Goal: Task Accomplishment & Management: Use online tool/utility

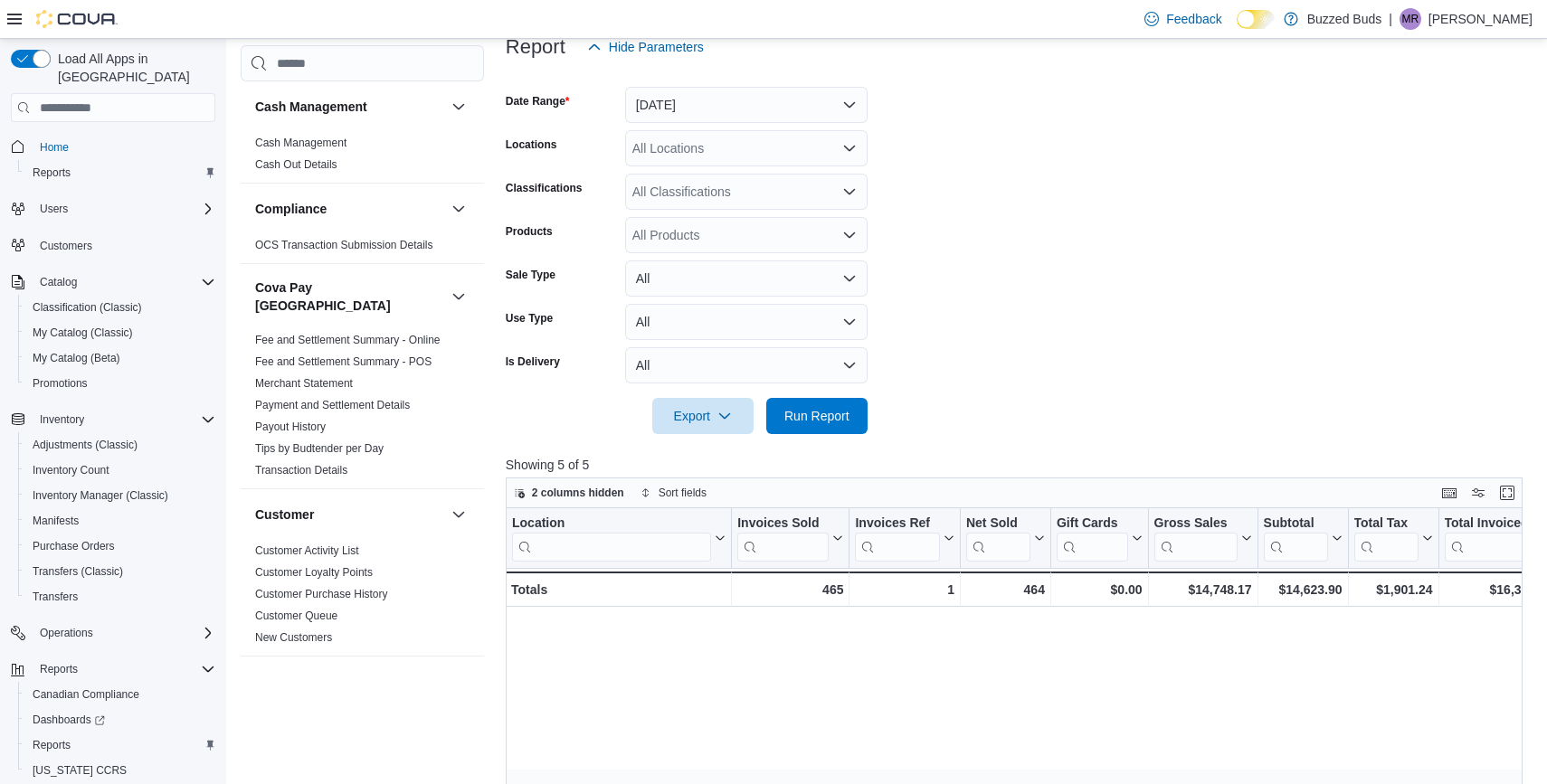
scroll to position [0, 1674]
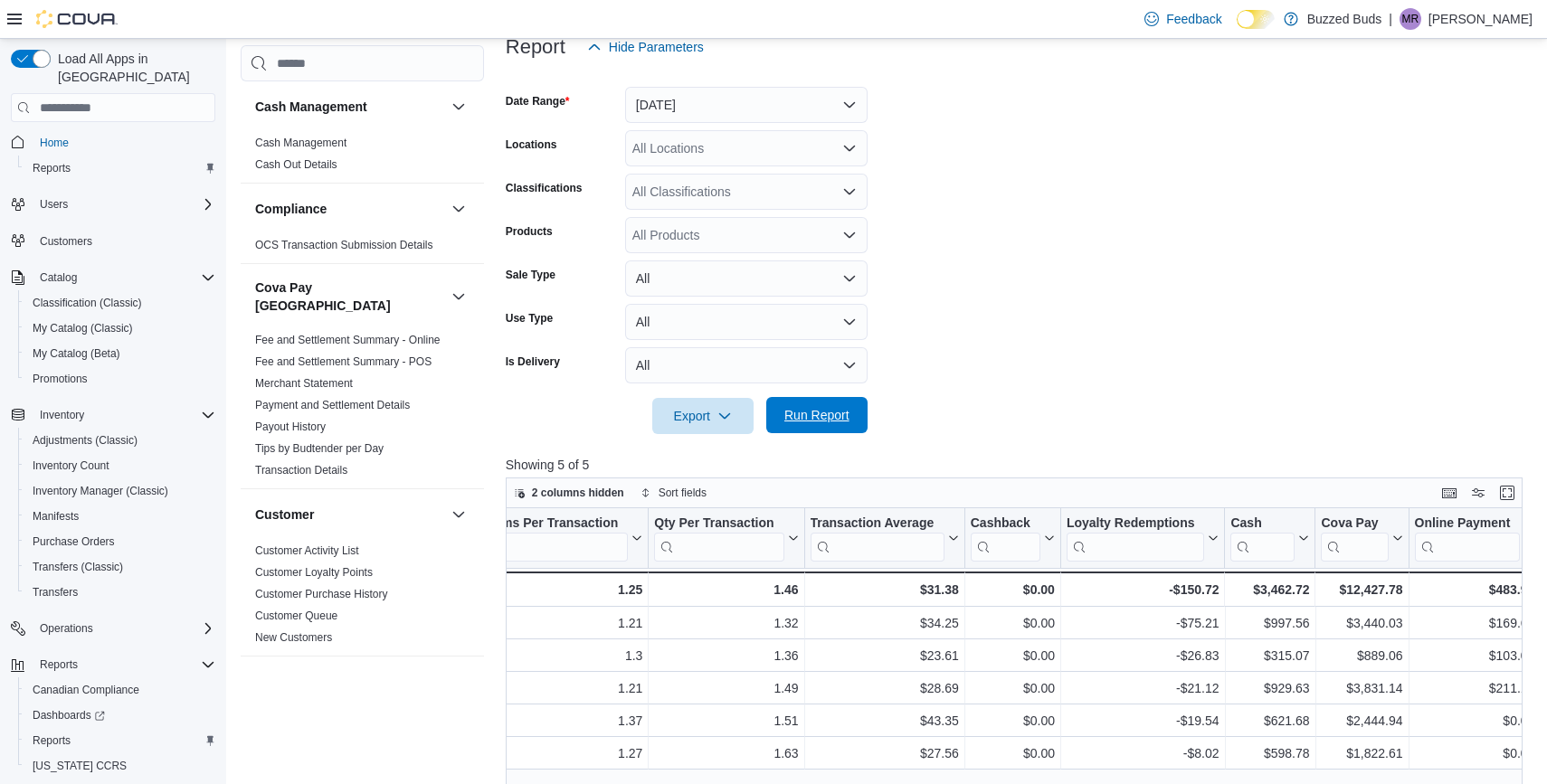
click at [799, 409] on span "Run Report" at bounding box center [817, 415] width 66 height 18
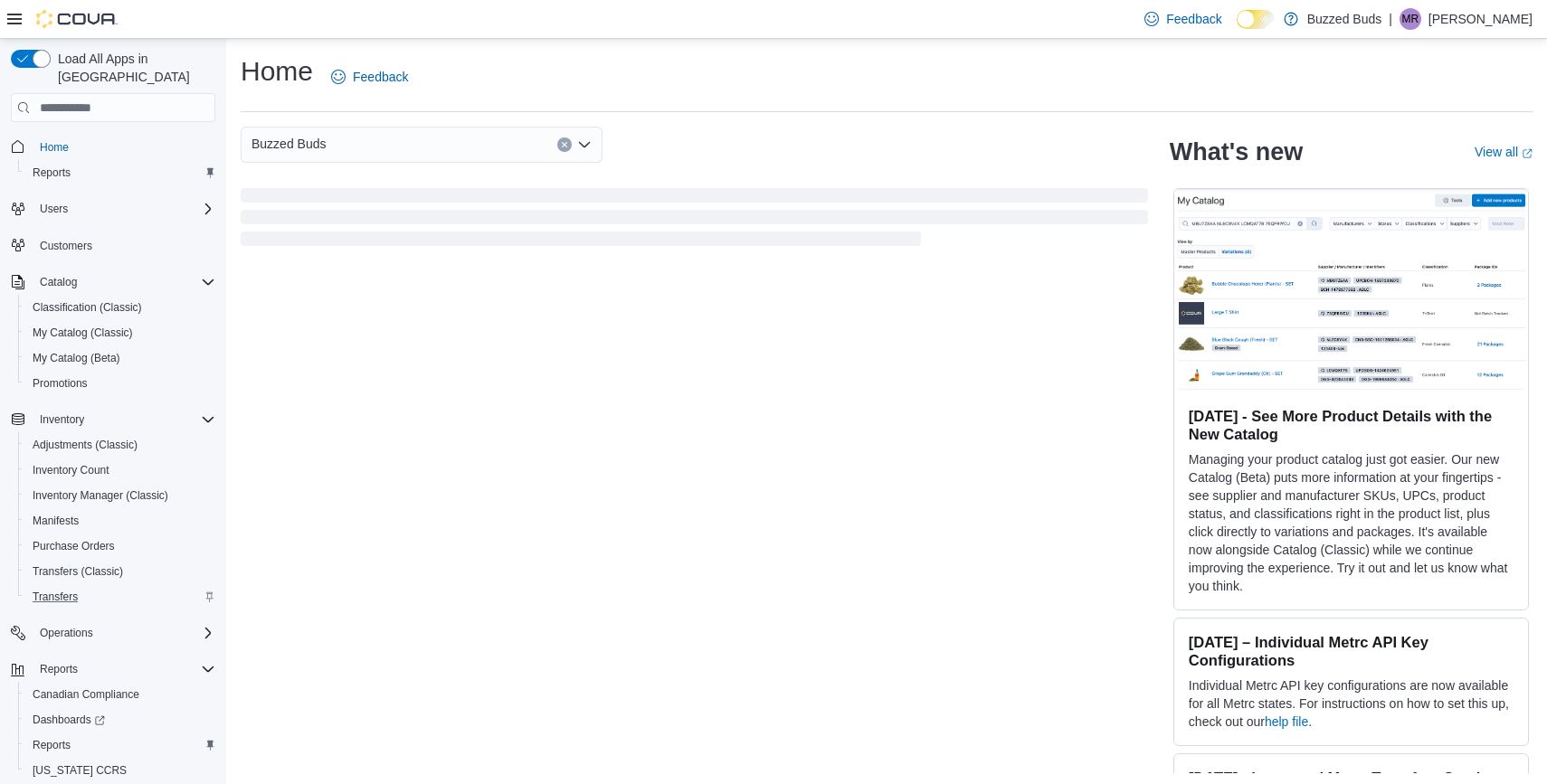
scroll to position [44, 0]
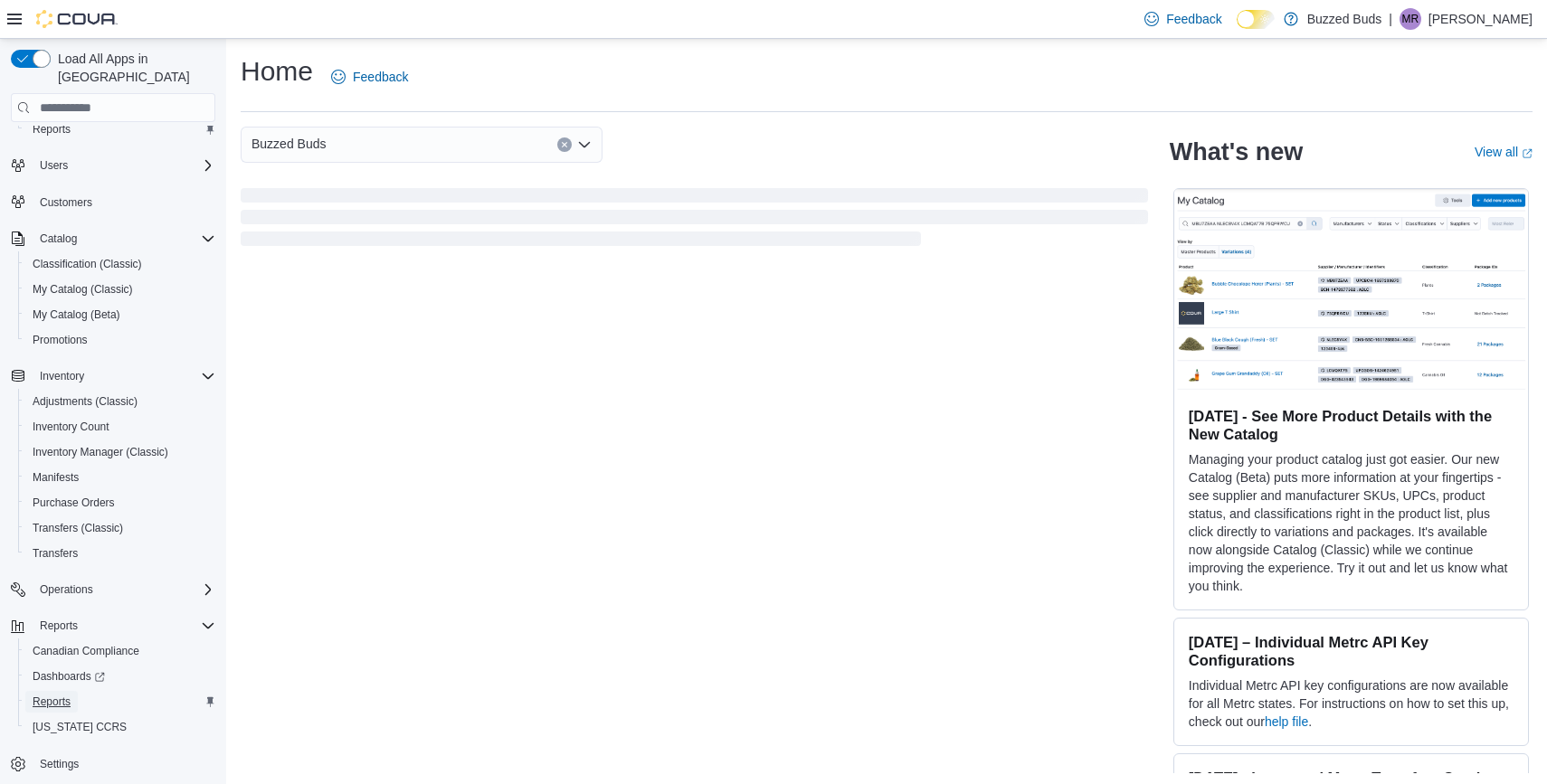
click at [44, 694] on span "Reports" at bounding box center [52, 701] width 38 height 15
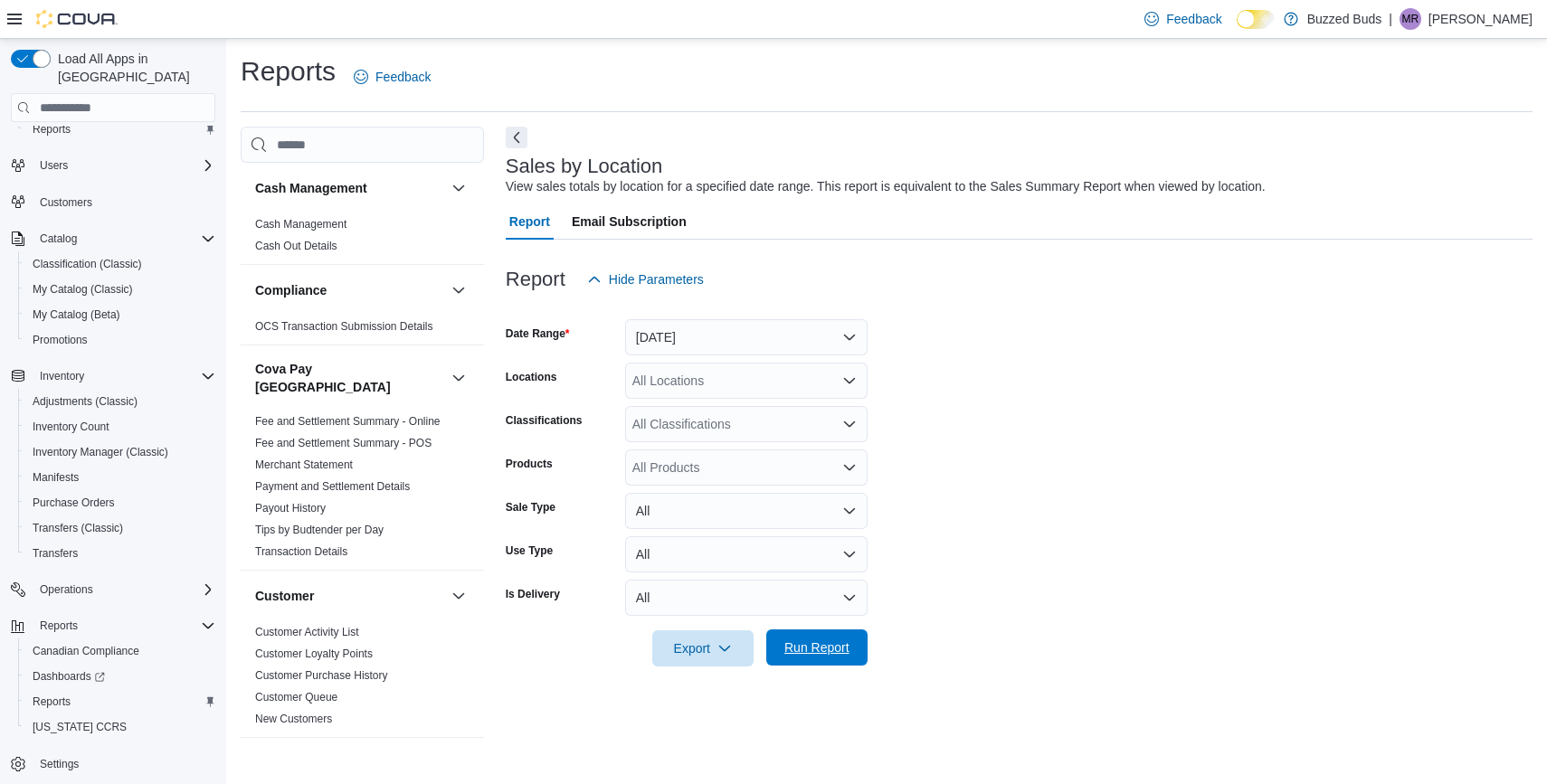
click at [815, 664] on span "Run Report" at bounding box center [816, 648] width 79 height 36
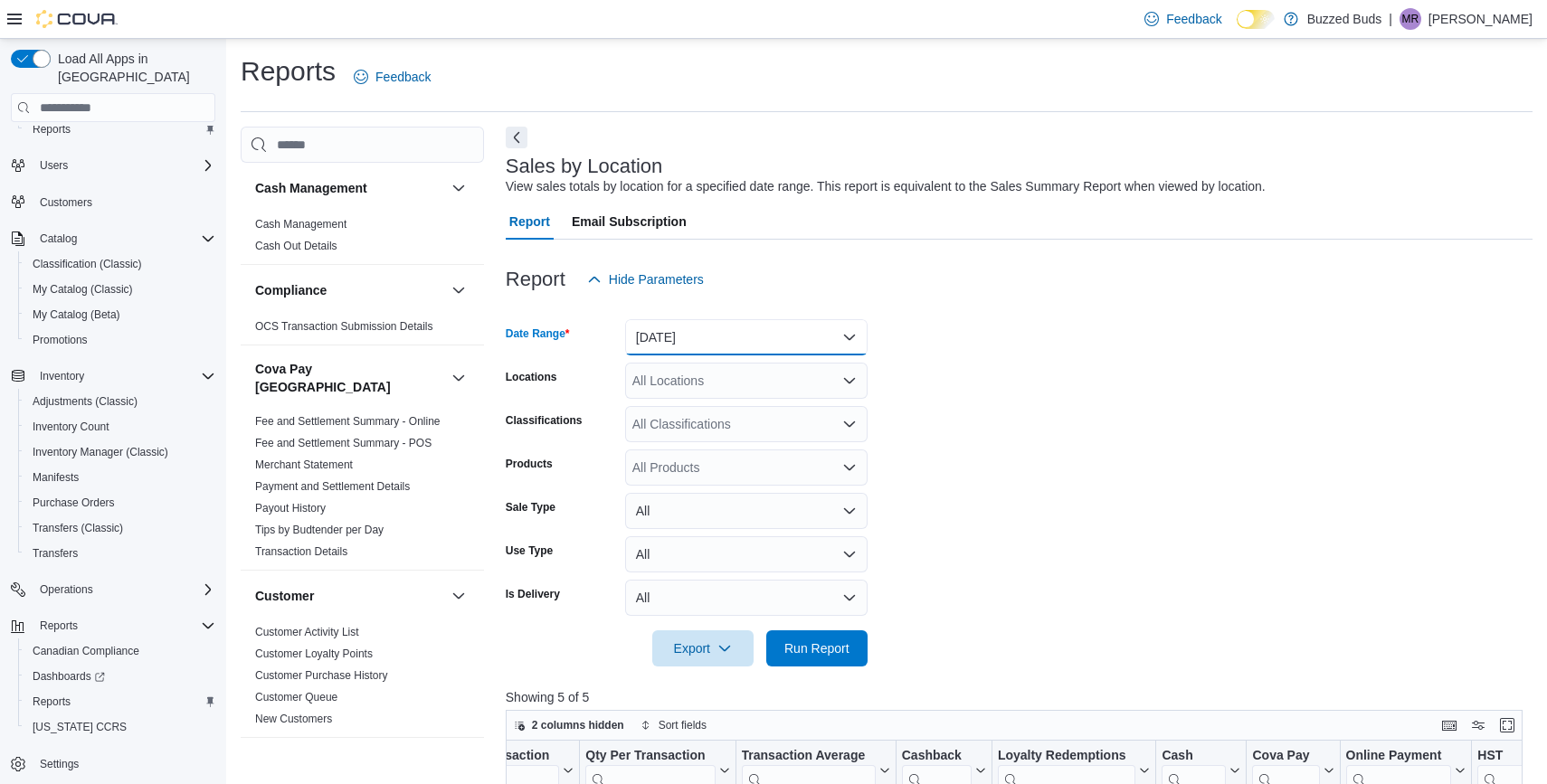
click at [711, 345] on button "Yesterday" at bounding box center [746, 337] width 242 height 36
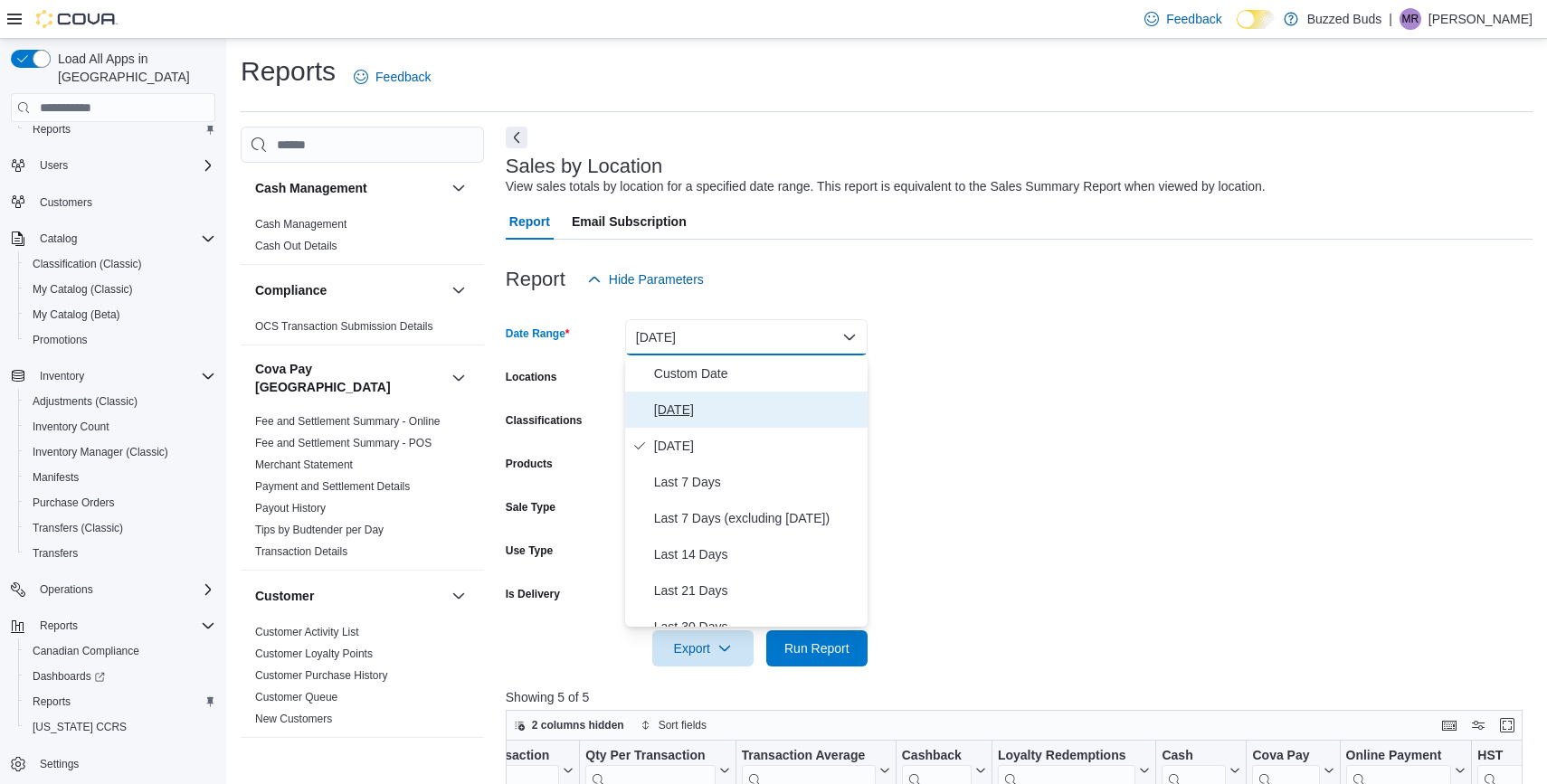
click at [694, 398] on span "[DATE]" at bounding box center [757, 409] width 207 height 22
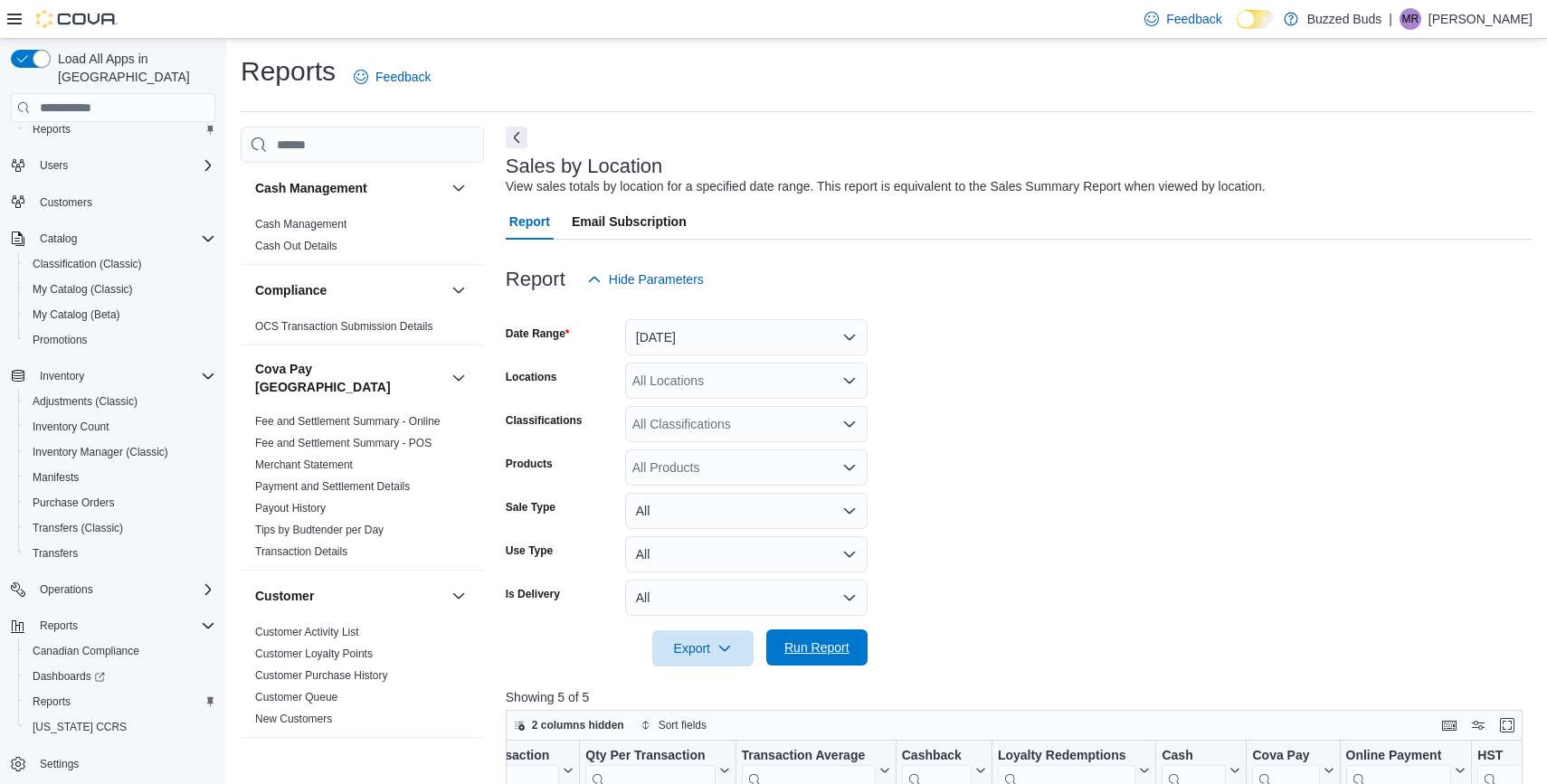
click at [834, 651] on span "Run Report" at bounding box center [817, 648] width 66 height 18
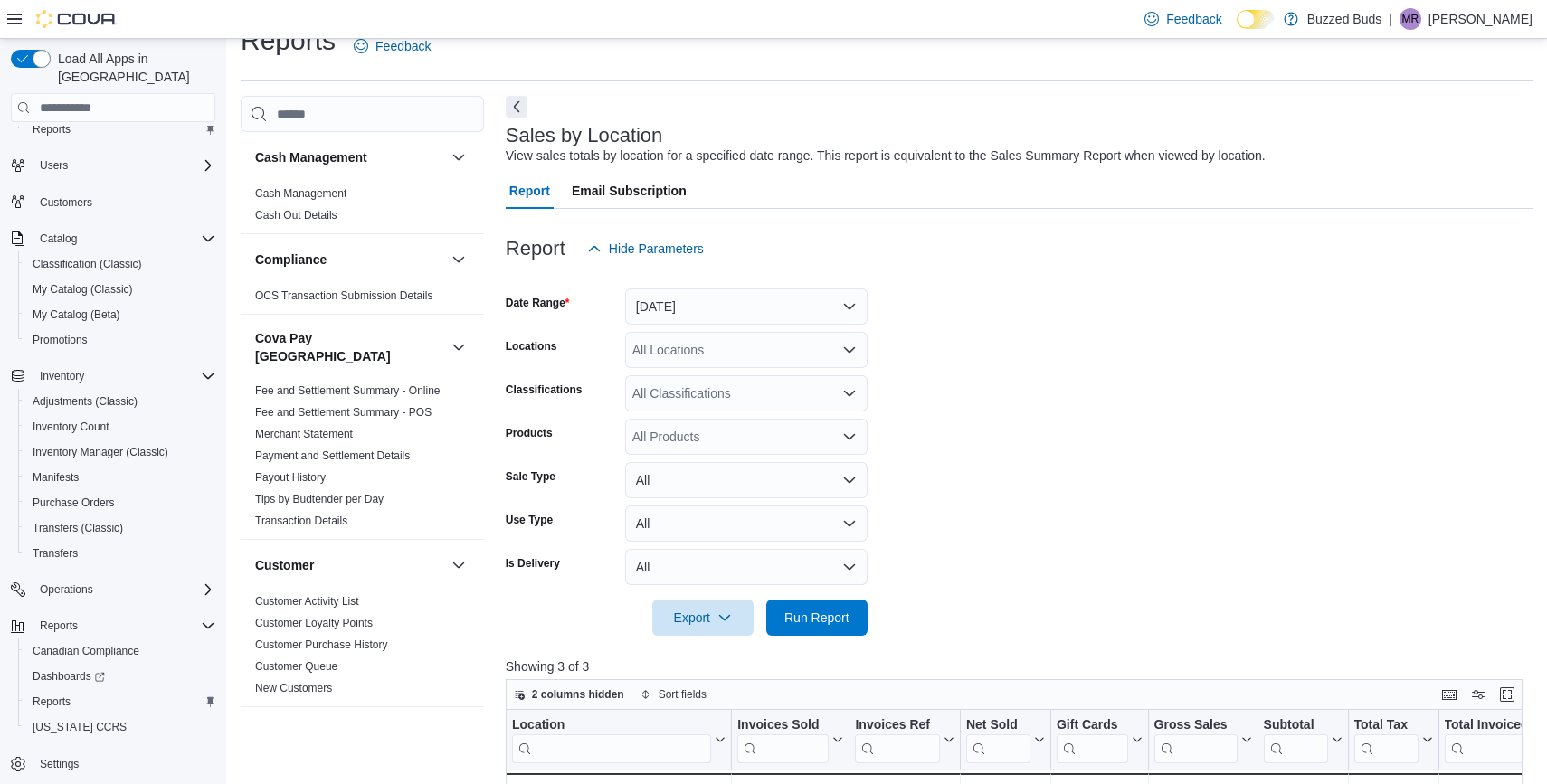
scroll to position [14, 0]
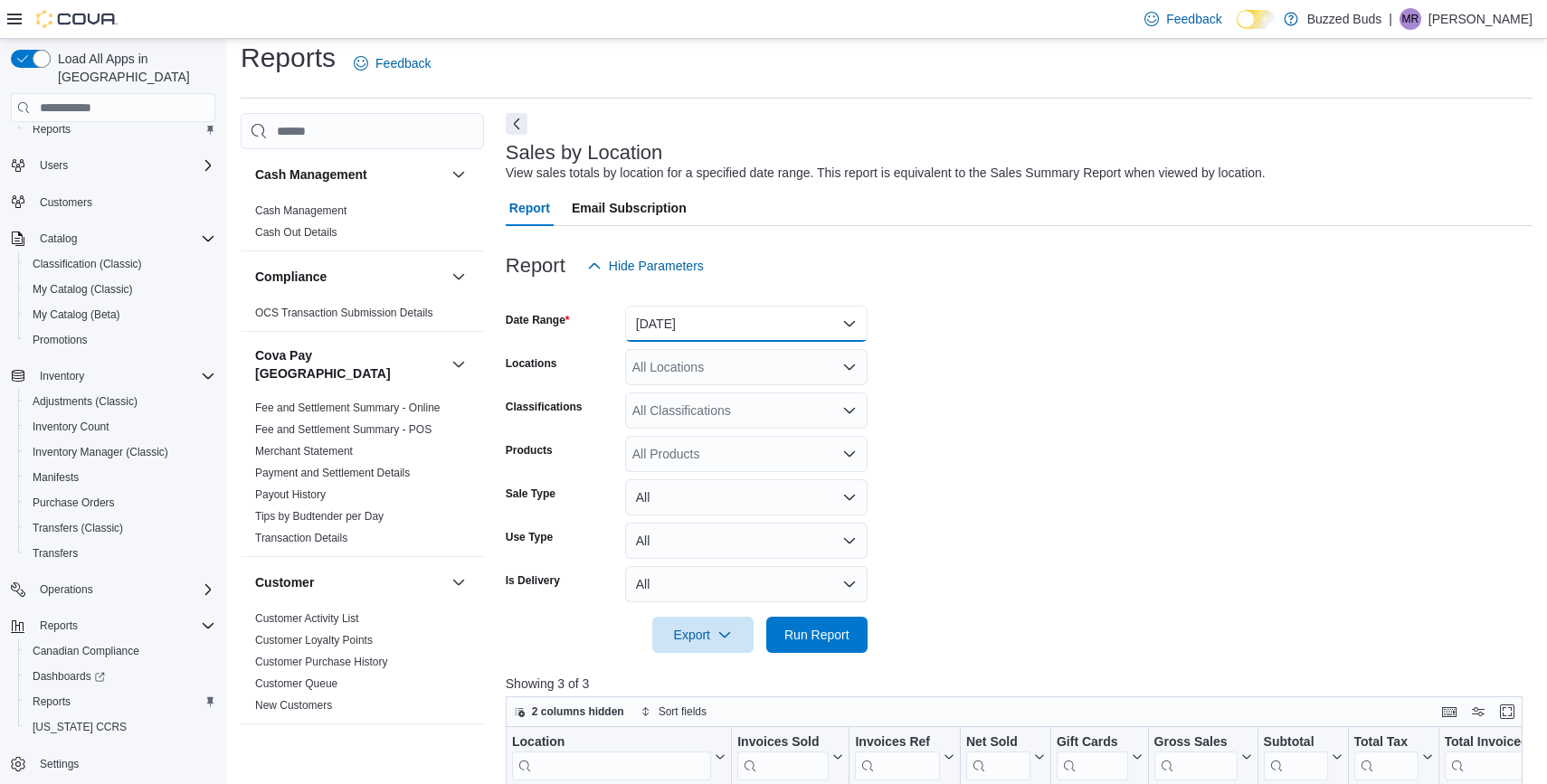
click at [693, 328] on button "[DATE]" at bounding box center [746, 324] width 242 height 36
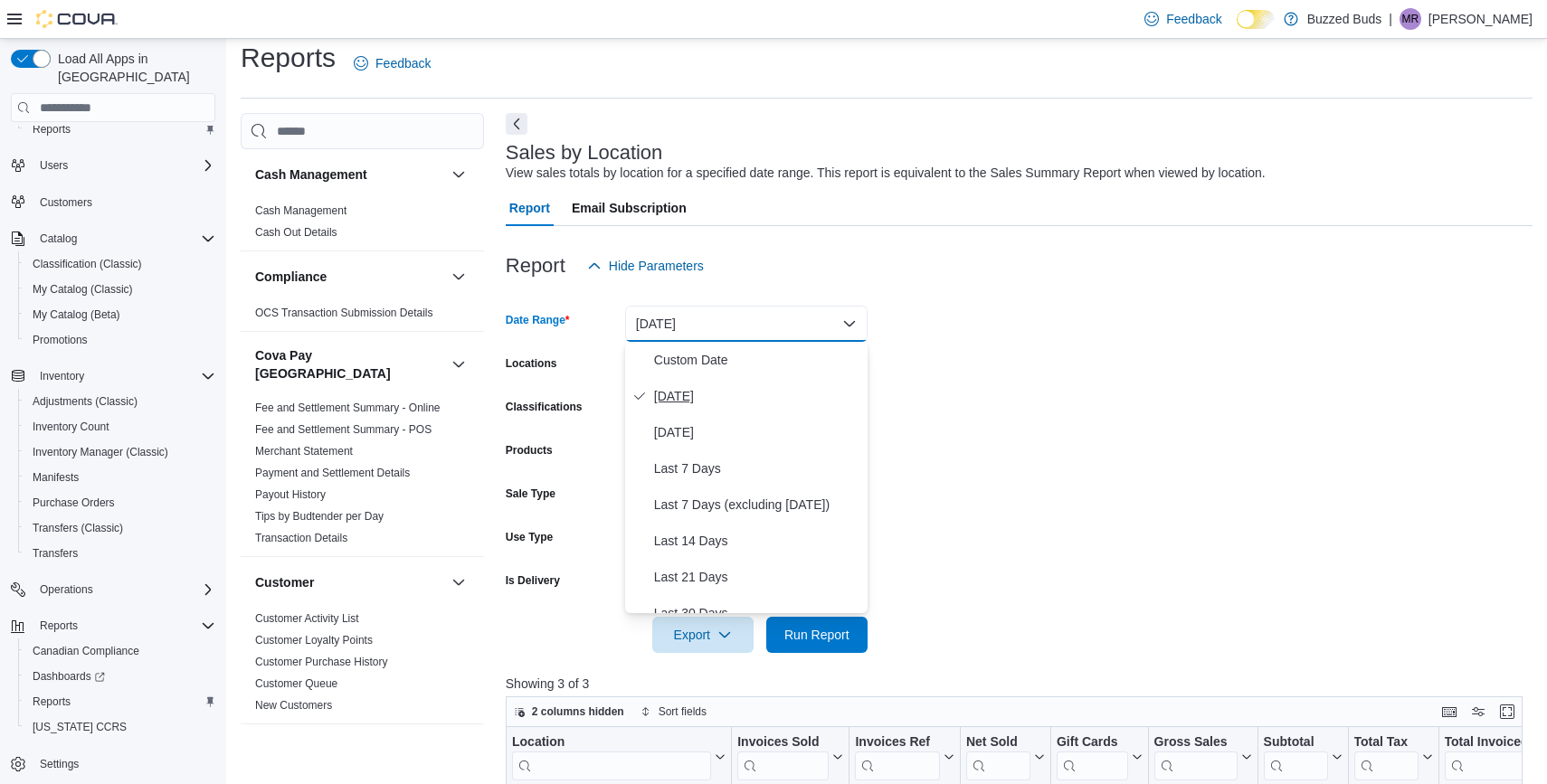
click at [684, 396] on span "[DATE]" at bounding box center [757, 396] width 207 height 22
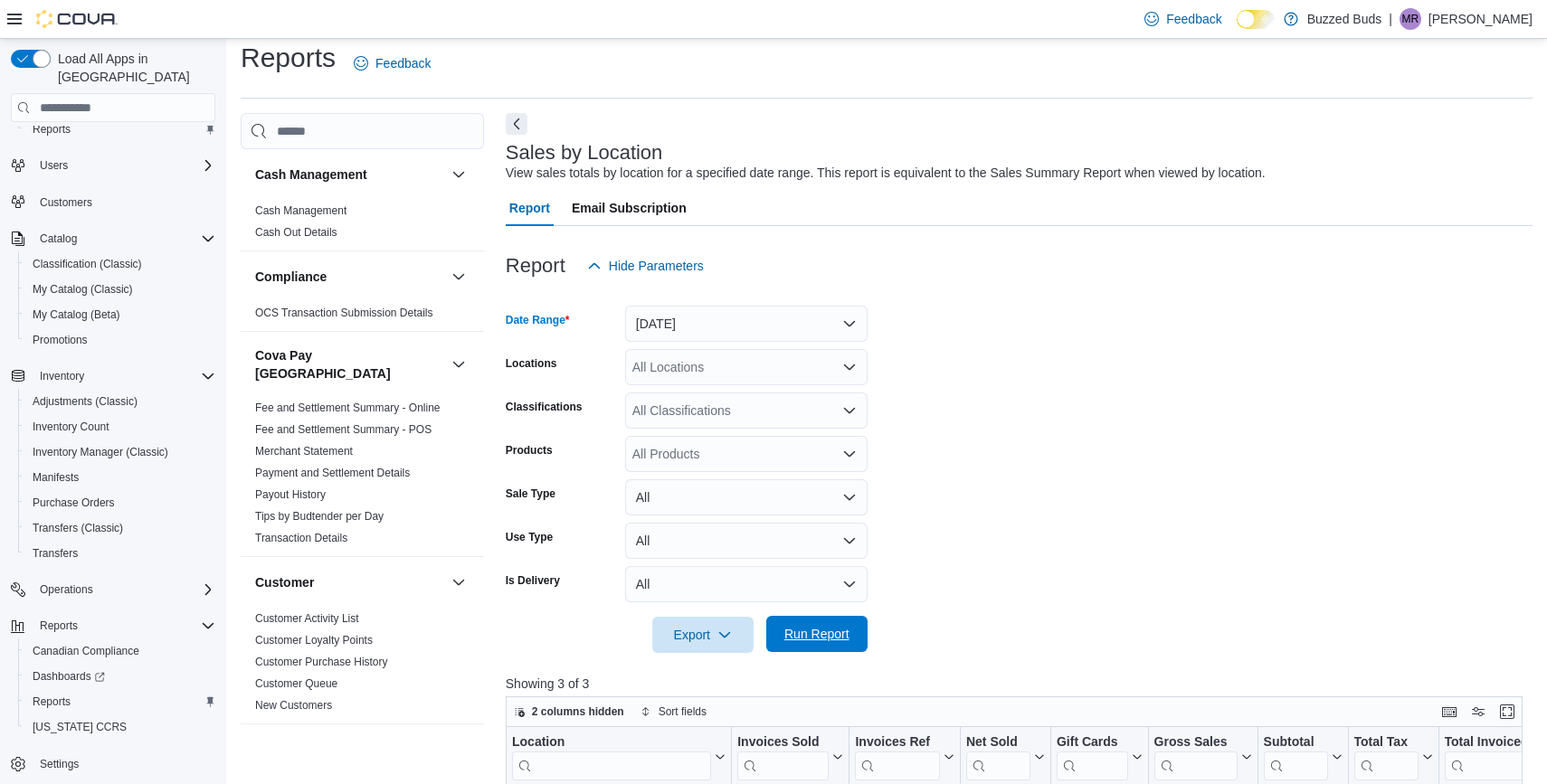
click at [838, 631] on span "Run Report" at bounding box center [817, 634] width 66 height 18
click at [811, 658] on div at bounding box center [1019, 664] width 1026 height 22
click at [811, 642] on span "Run Report" at bounding box center [817, 634] width 66 height 18
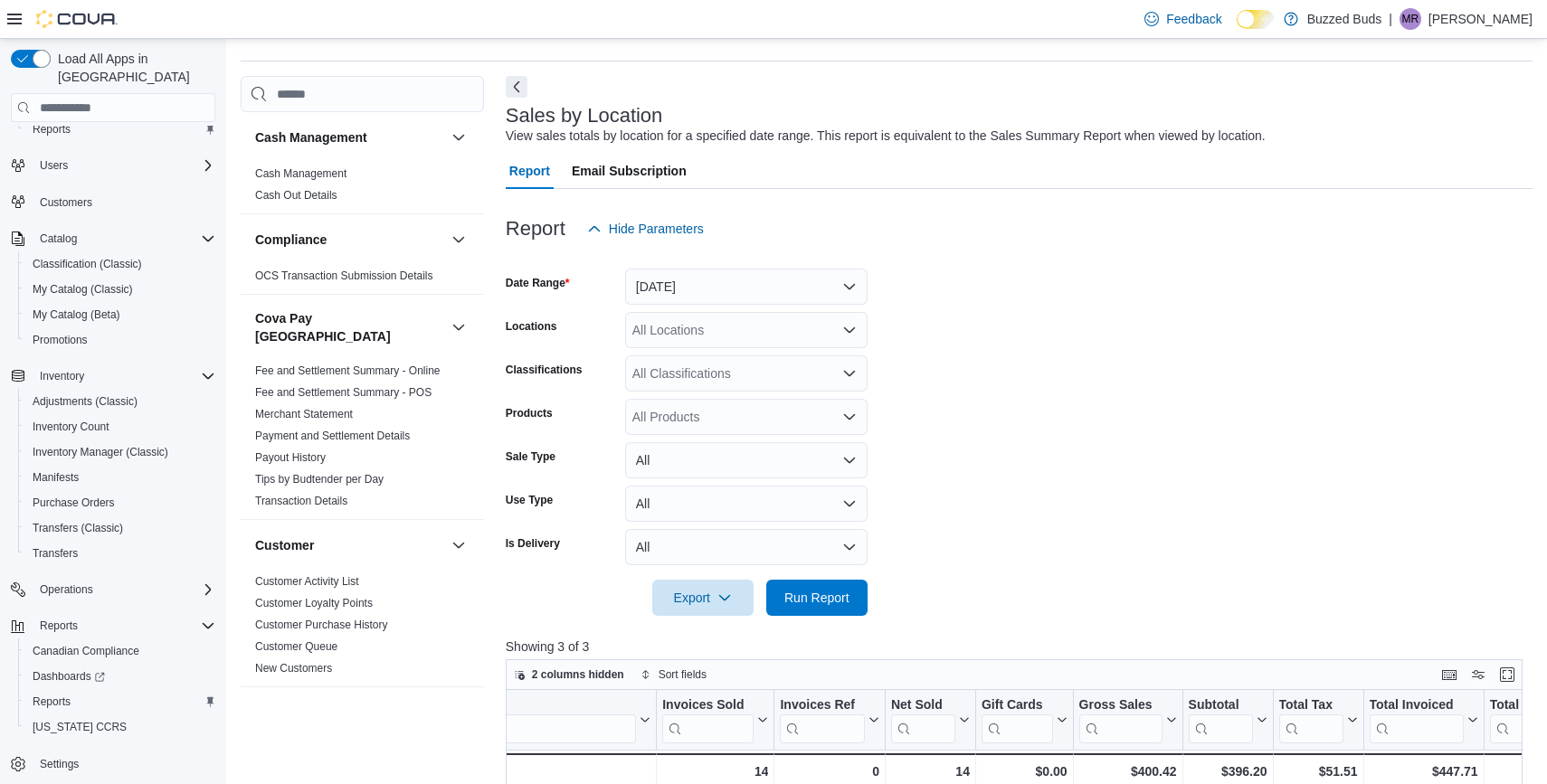
scroll to position [10, 0]
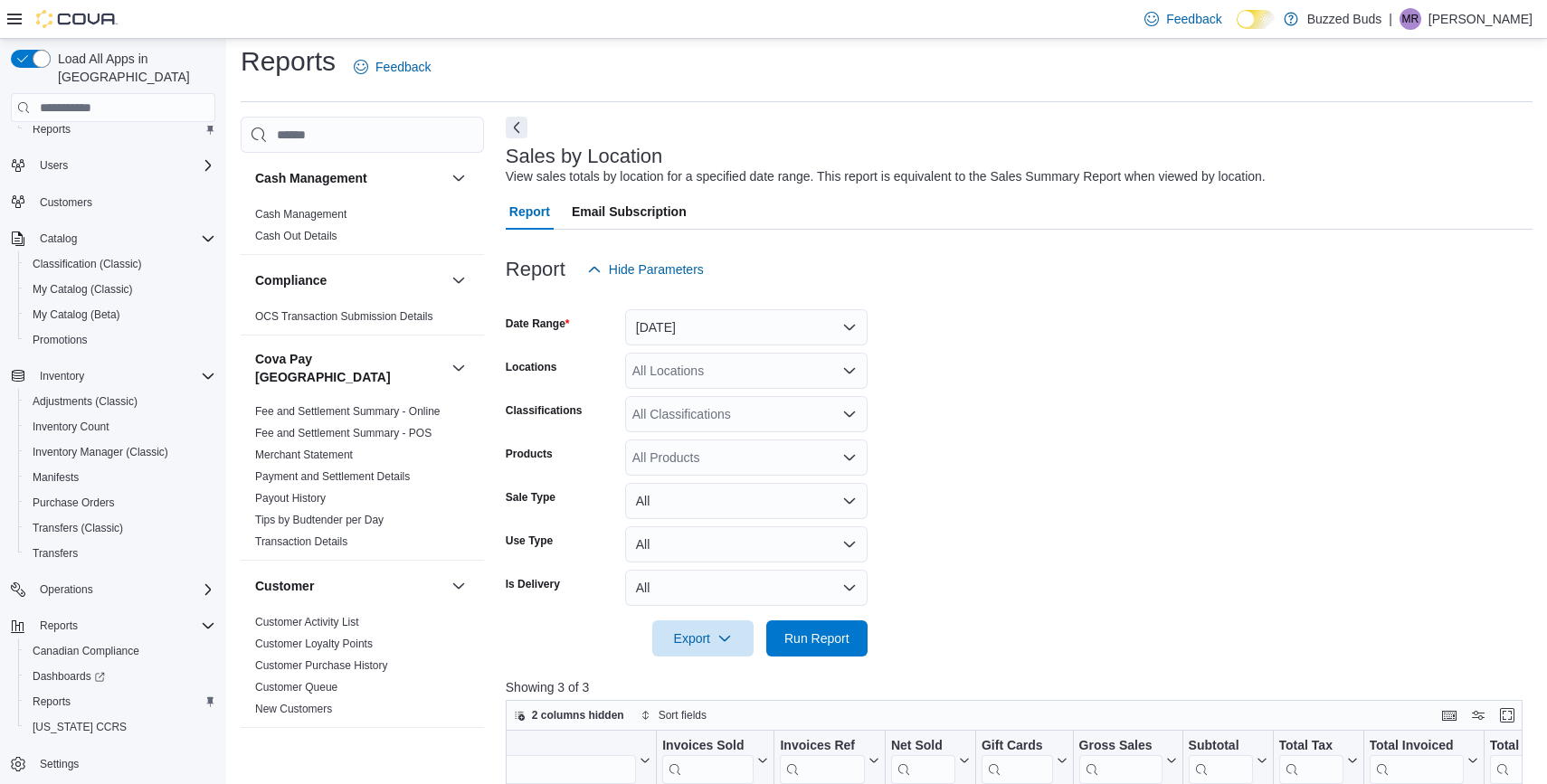
click at [724, 347] on form "Date Range Today Locations All Locations Classifications All Classifications Pr…" at bounding box center [1019, 472] width 1026 height 369
click at [707, 330] on button "[DATE]" at bounding box center [746, 327] width 242 height 36
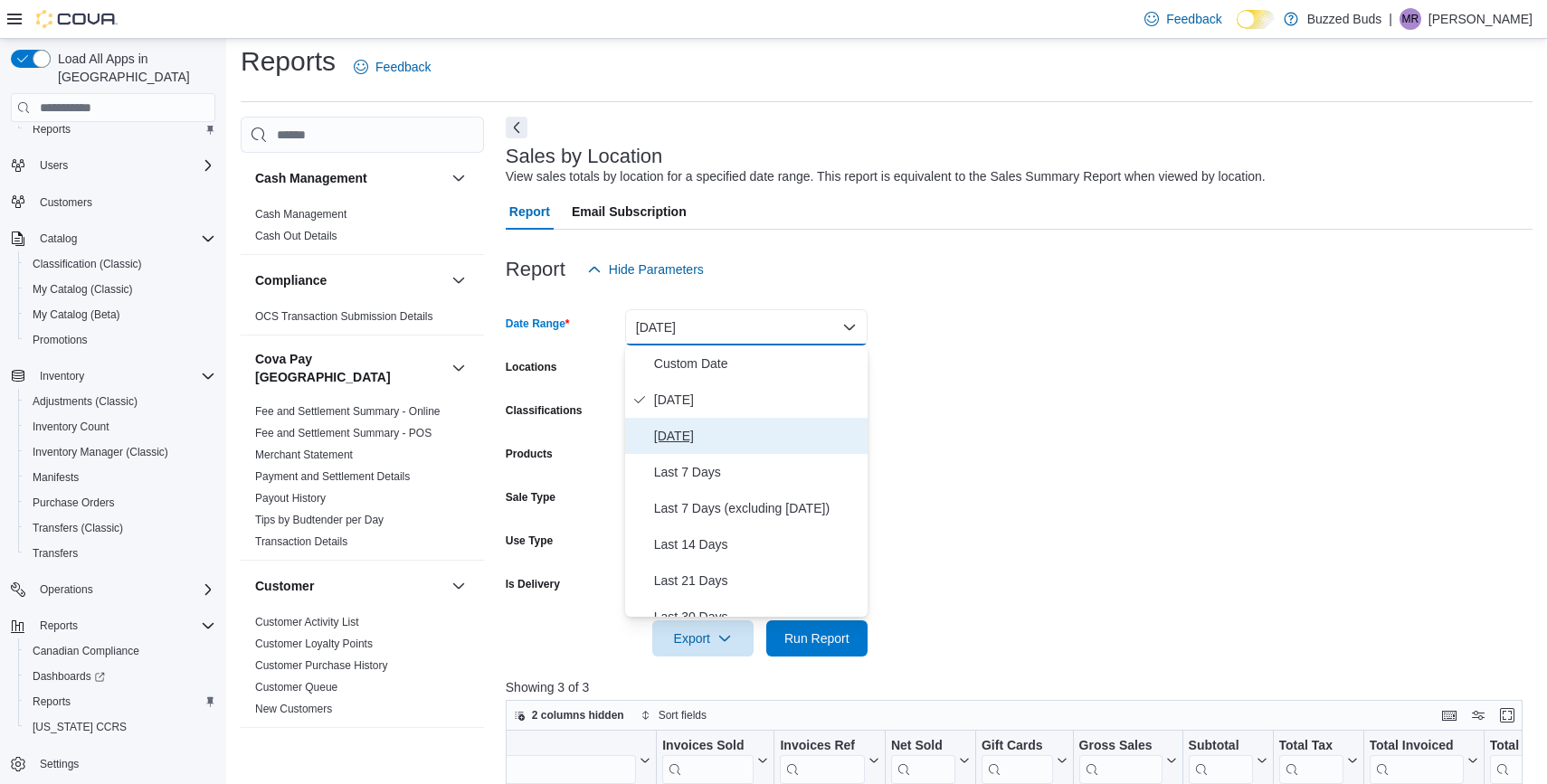
click at [710, 446] on span "Yesterday" at bounding box center [757, 436] width 207 height 22
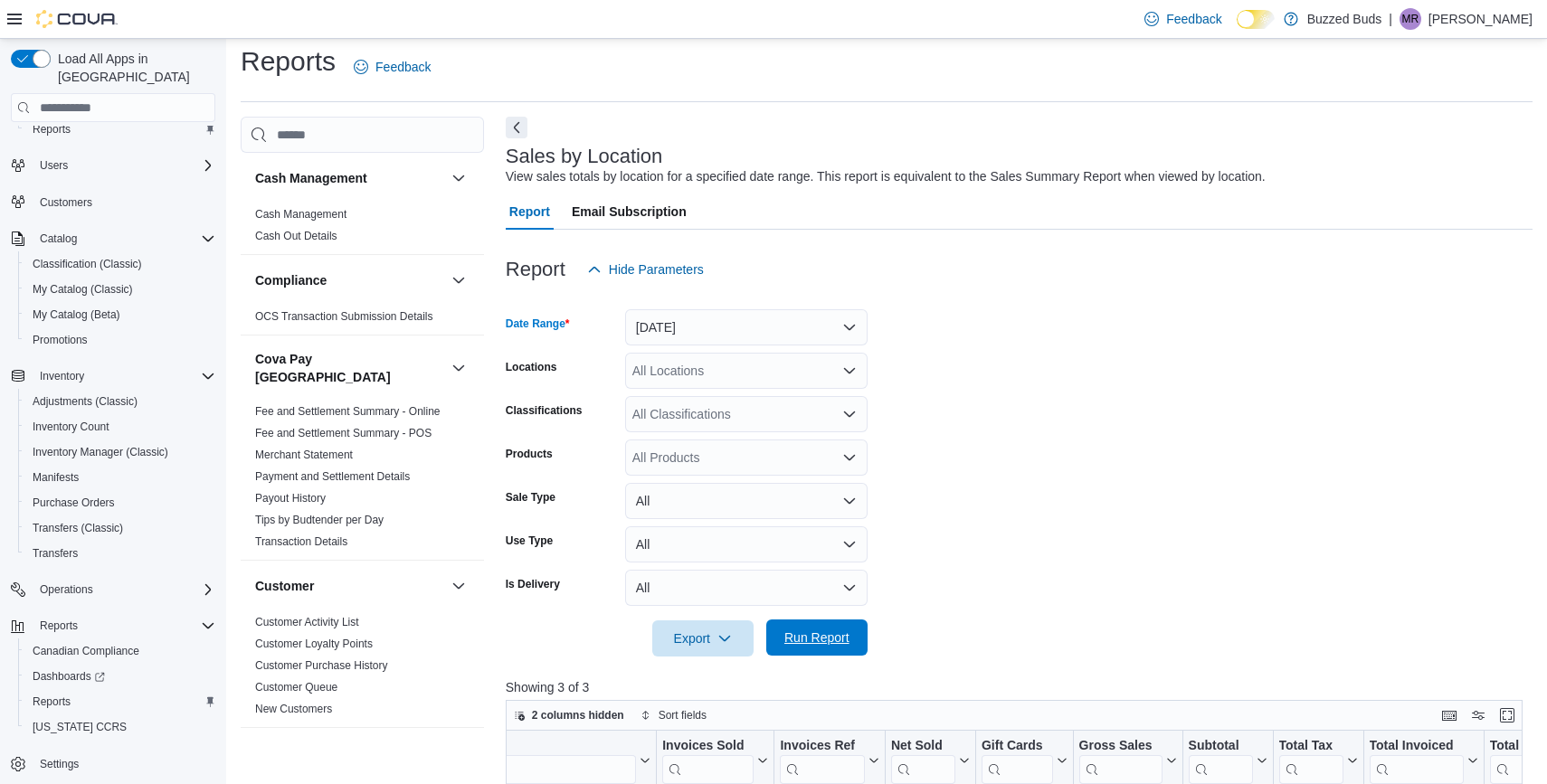
click at [801, 638] on span "Run Report" at bounding box center [817, 638] width 66 height 18
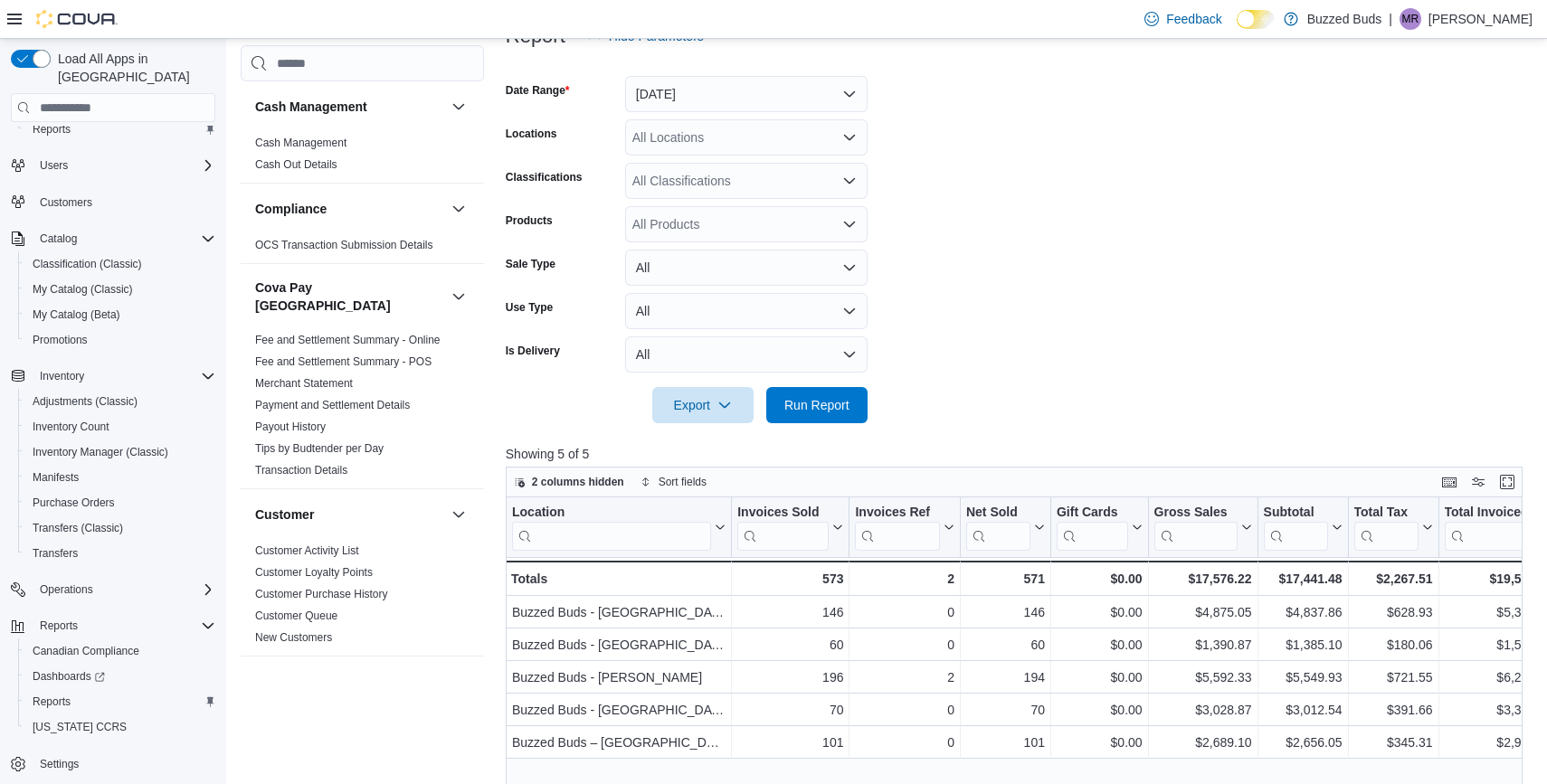
scroll to position [268, 0]
